Goal: Transaction & Acquisition: Purchase product/service

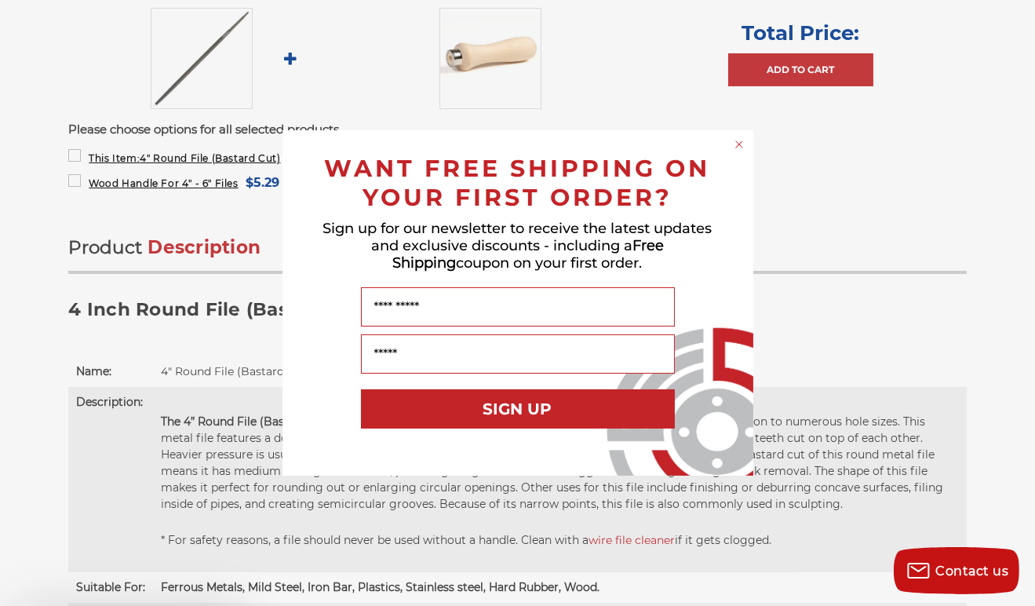
scroll to position [706, 0]
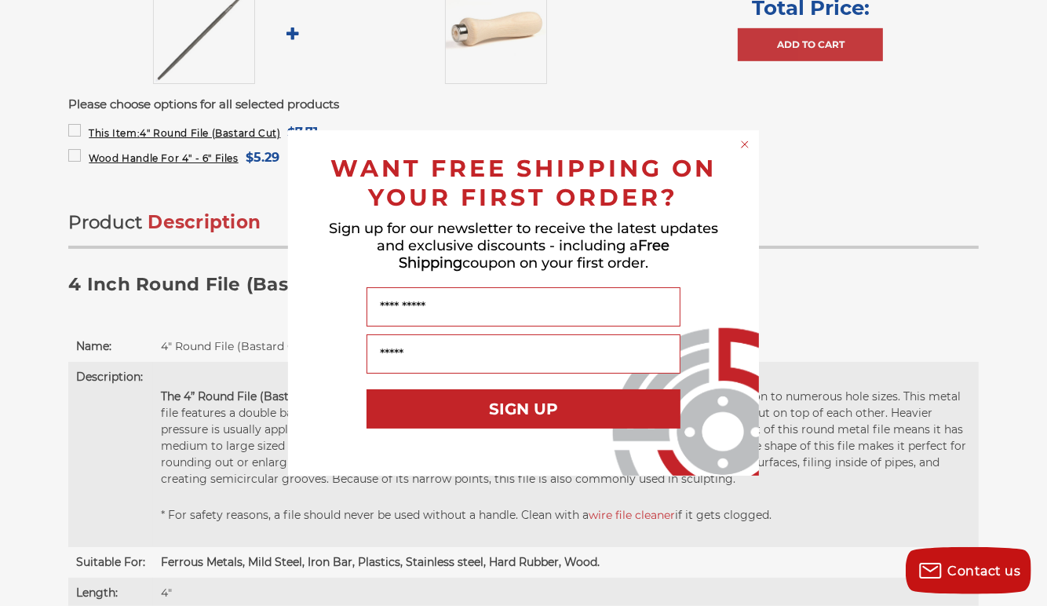
click at [748, 144] on circle "Close dialog" at bounding box center [745, 144] width 15 height 15
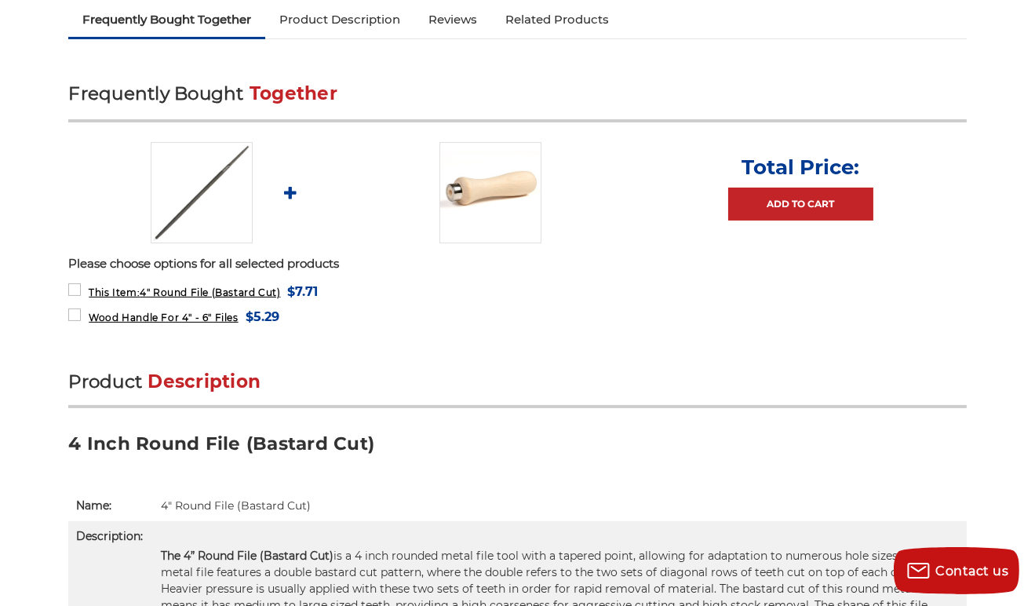
scroll to position [471, 0]
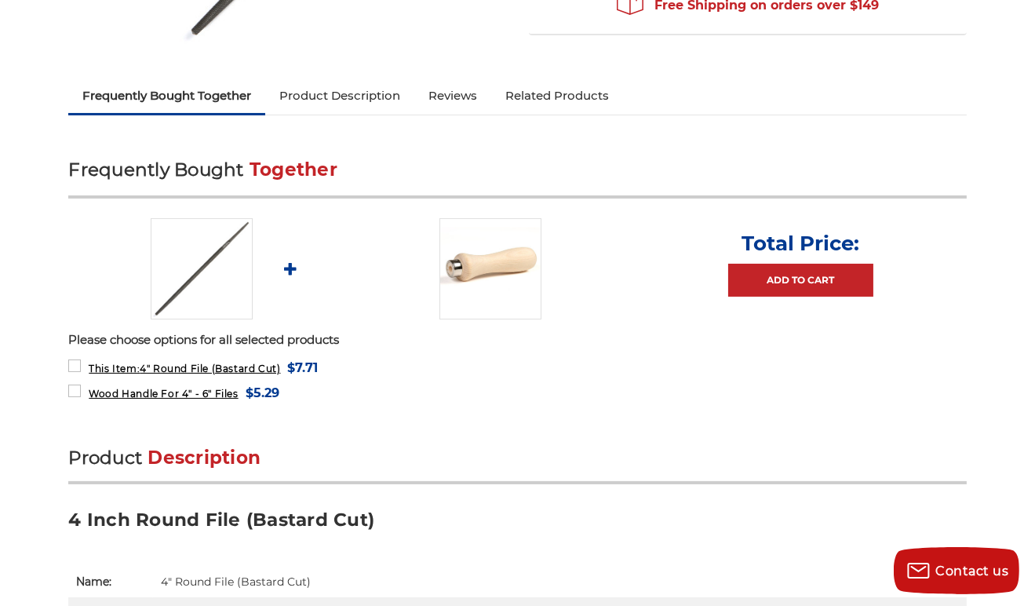
click at [219, 268] on img at bounding box center [202, 268] width 102 height 101
click at [220, 271] on img at bounding box center [202, 268] width 102 height 101
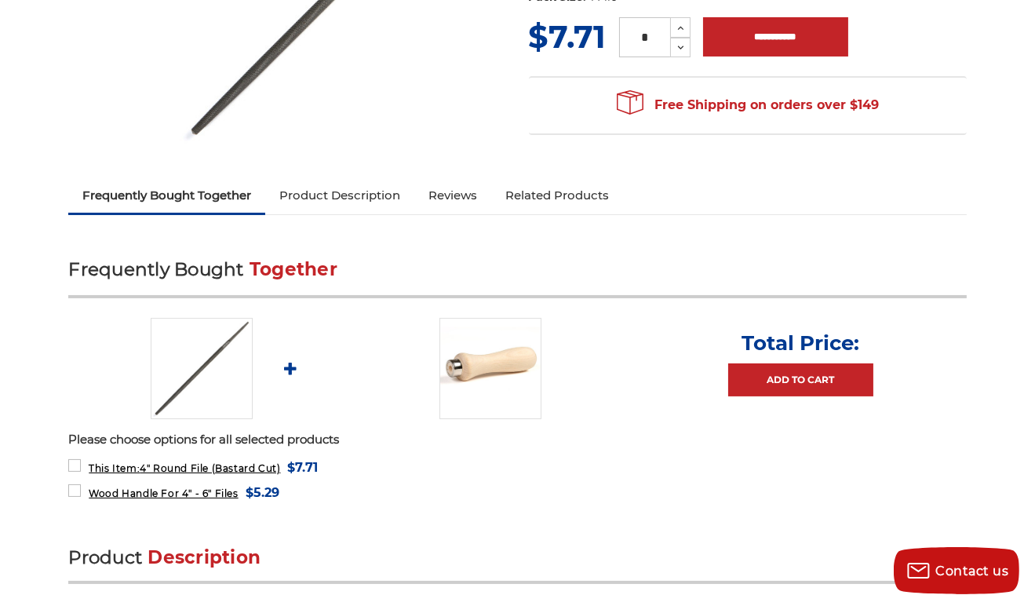
scroll to position [157, 0]
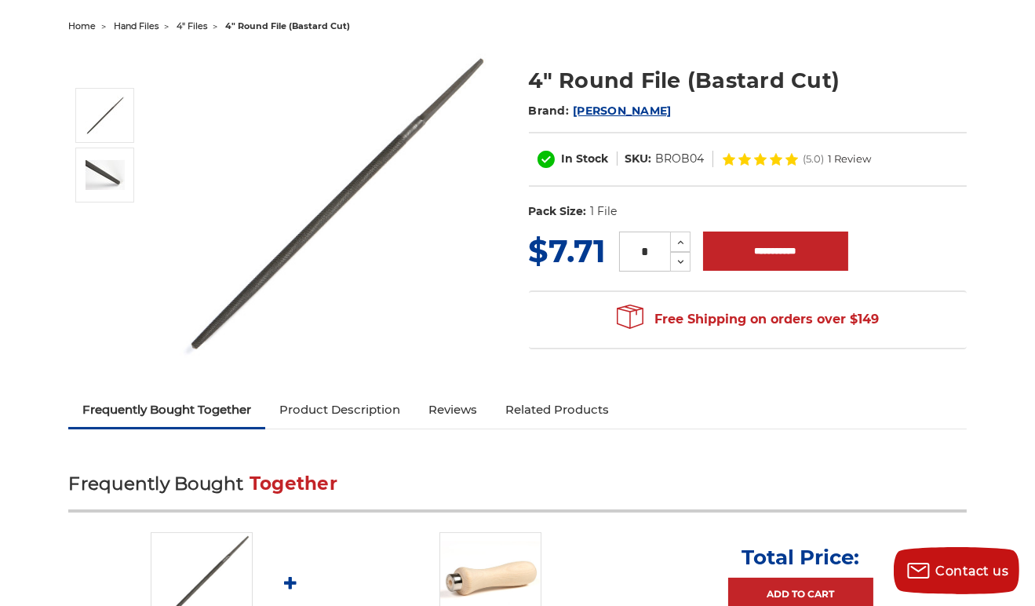
click at [334, 207] on img at bounding box center [337, 204] width 314 height 311
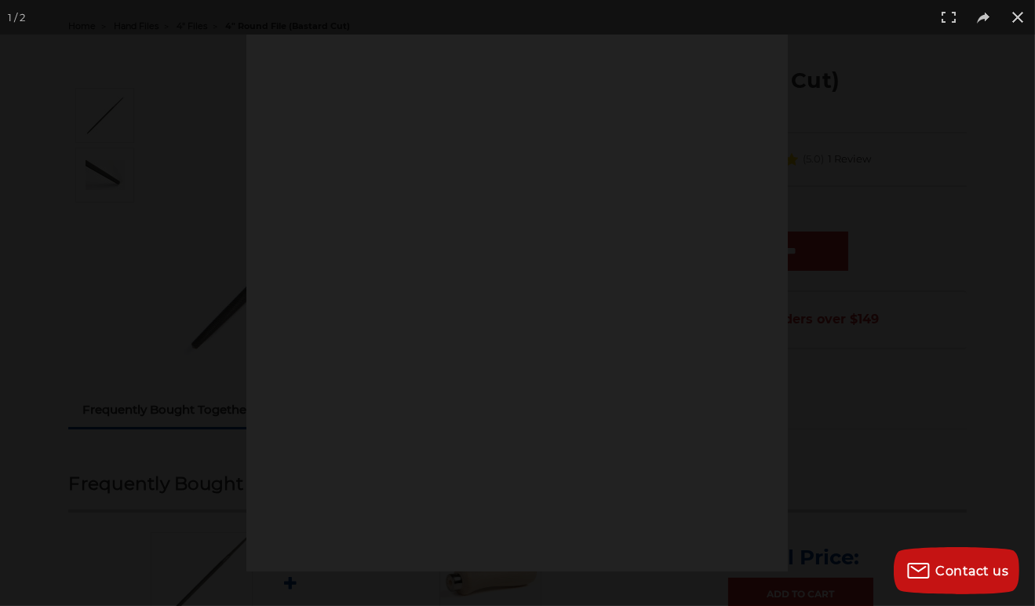
click at [334, 207] on div at bounding box center [516, 303] width 541 height 537
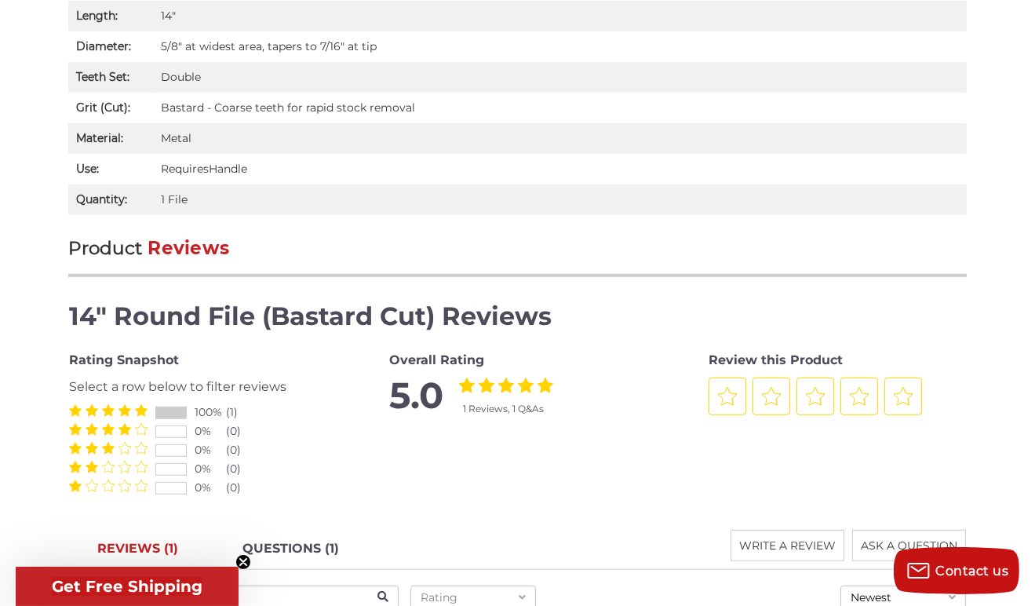
scroll to position [1491, 0]
